Goal: Check status: Check status

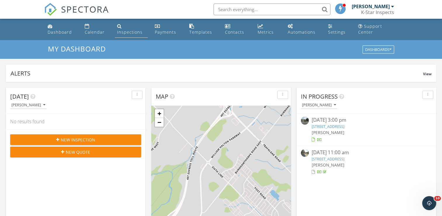
click at [129, 30] on div "Inspections" at bounding box center [129, 32] width 25 height 6
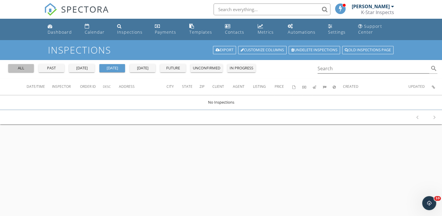
click at [23, 66] on div "all" at bounding box center [21, 68] width 21 height 6
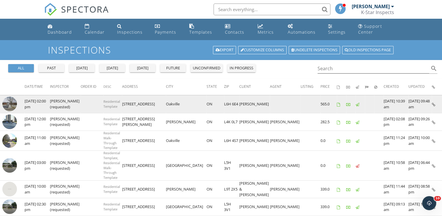
click at [12, 103] on img at bounding box center [9, 103] width 15 height 15
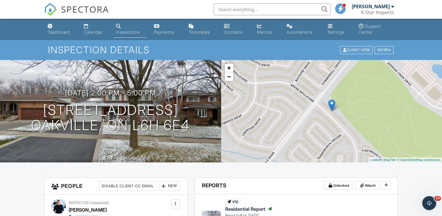
scroll to position [88, 0]
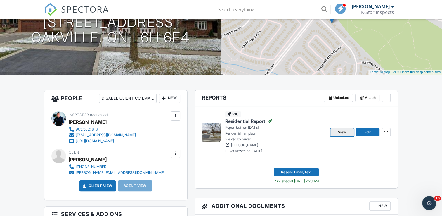
click at [343, 131] on span "View" at bounding box center [342, 132] width 8 height 6
